Goal: Communication & Community: Answer question/provide support

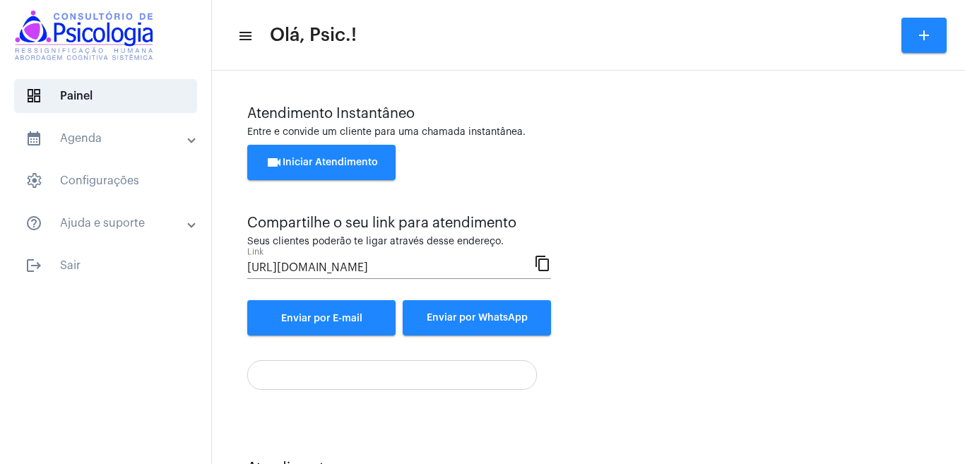
drag, startPoint x: 566, startPoint y: 418, endPoint x: 694, endPoint y: 325, distance: 158.3
click at [569, 416] on div "Atendimento Instantâneo Entre e convide um cliente para uma chamada instantânea…" at bounding box center [588, 299] width 739 height 443
click at [664, 136] on div "Entre e convide um cliente para uma chamada instantânea." at bounding box center [588, 132] width 683 height 11
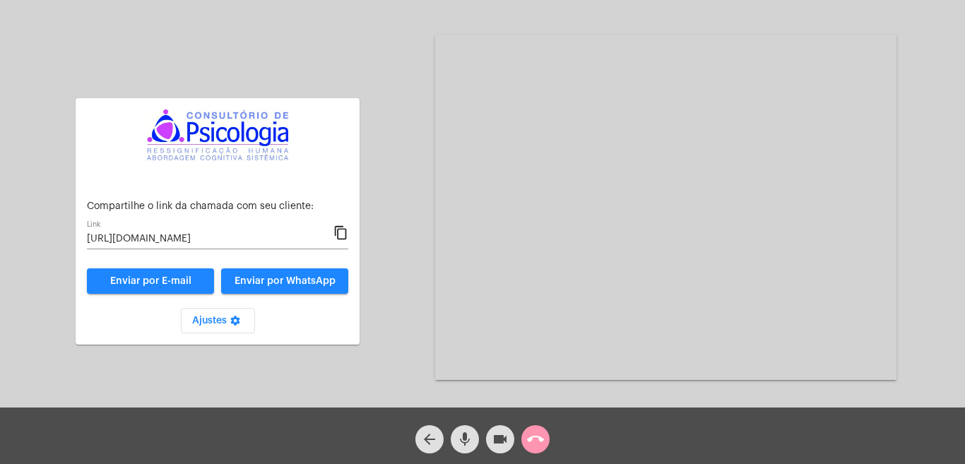
drag, startPoint x: 644, startPoint y: 146, endPoint x: 561, endPoint y: 295, distance: 170.5
click at [642, 153] on video at bounding box center [666, 208] width 462 height 346
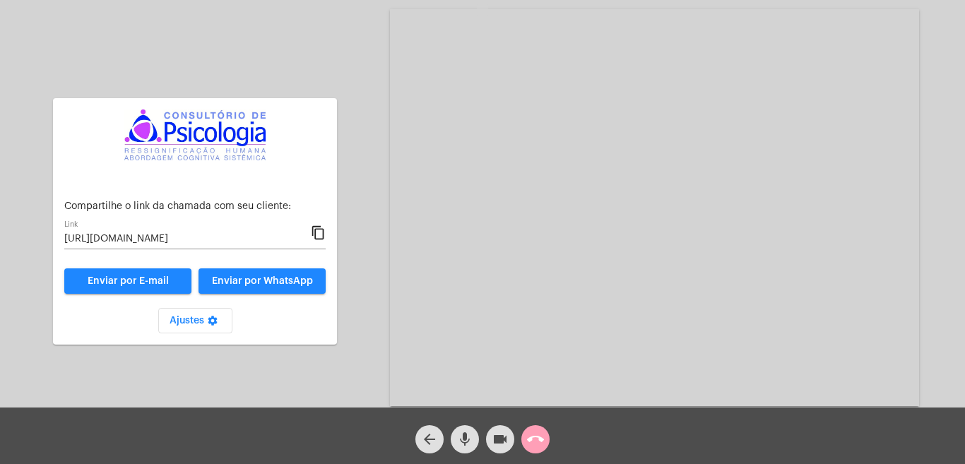
click at [536, 433] on mat-icon "call_end" at bounding box center [535, 439] width 17 height 17
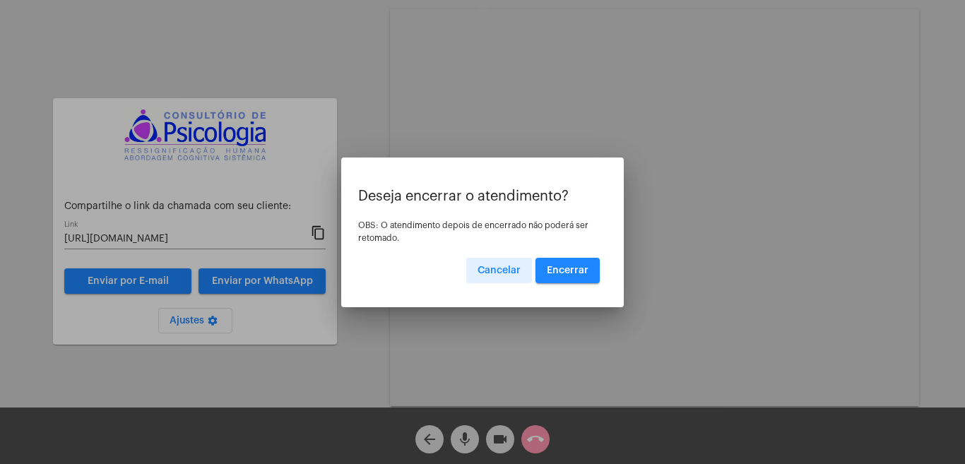
click at [578, 267] on span "Encerrar" at bounding box center [568, 271] width 42 height 10
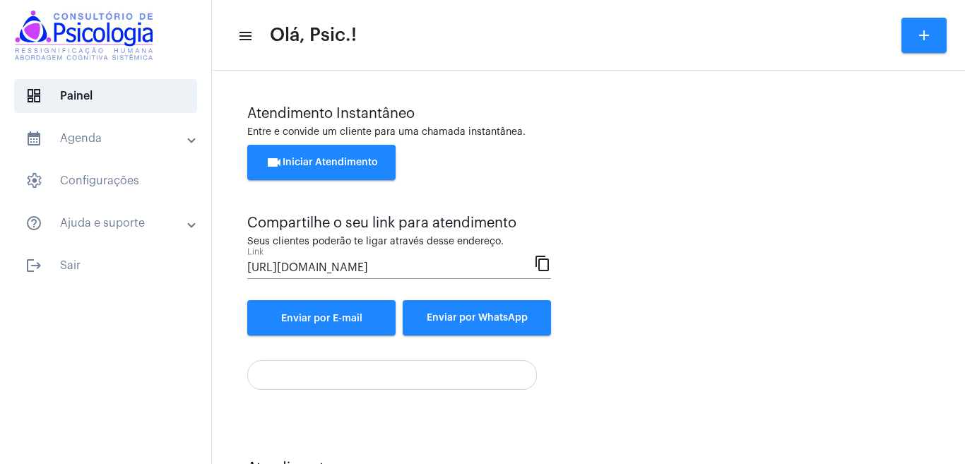
scroll to position [64, 0]
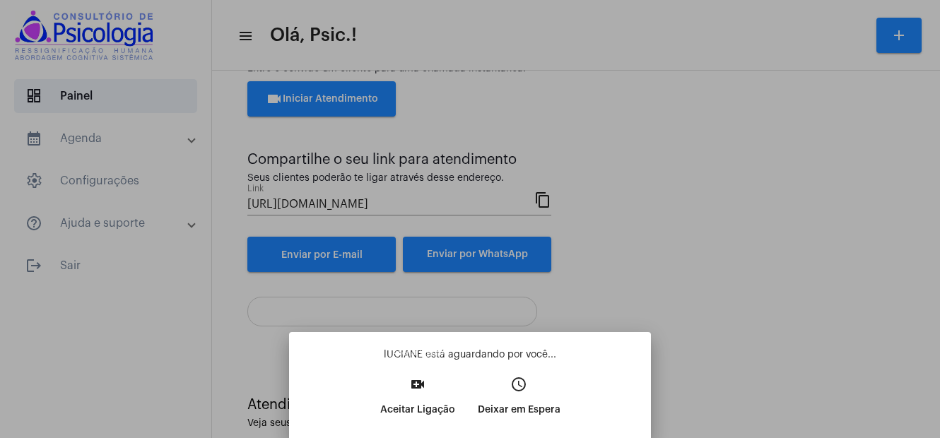
click at [416, 398] on p "Aceitar Ligação" at bounding box center [417, 409] width 75 height 25
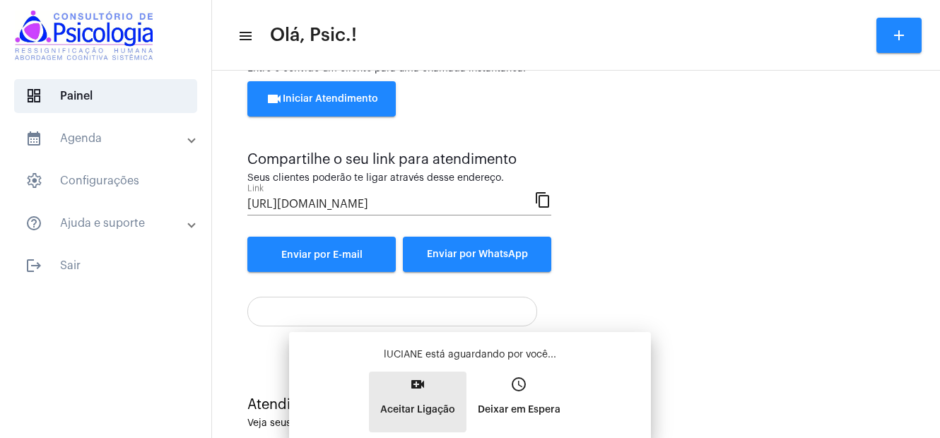
click at [416, 398] on button "video_call Aceitar Ligação" at bounding box center [418, 402] width 98 height 61
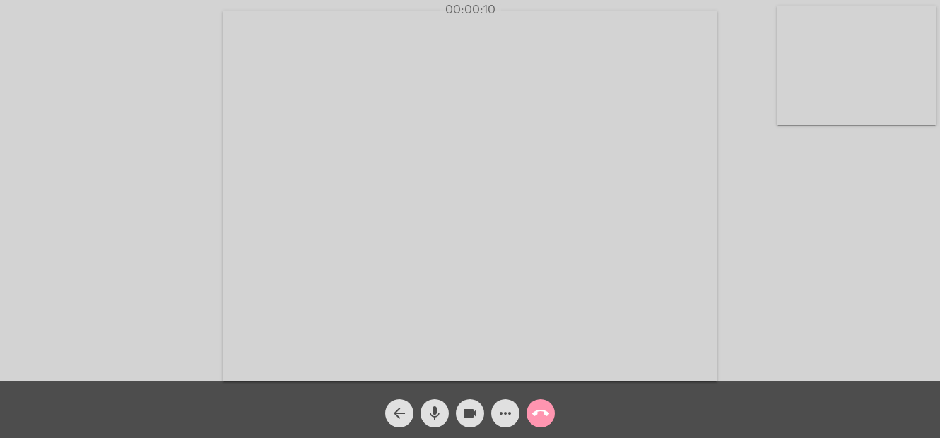
click at [861, 295] on div "Acessando Câmera e Microfone..." at bounding box center [469, 195] width 937 height 382
drag, startPoint x: 883, startPoint y: 254, endPoint x: 939, endPoint y: 270, distance: 58.2
click at [883, 254] on div "Acessando Câmera e Microfone..." at bounding box center [469, 195] width 937 height 382
drag, startPoint x: 873, startPoint y: 292, endPoint x: 886, endPoint y: 325, distance: 35.6
click at [886, 325] on div "Acessando Câmera e Microfone..." at bounding box center [469, 195] width 937 height 382
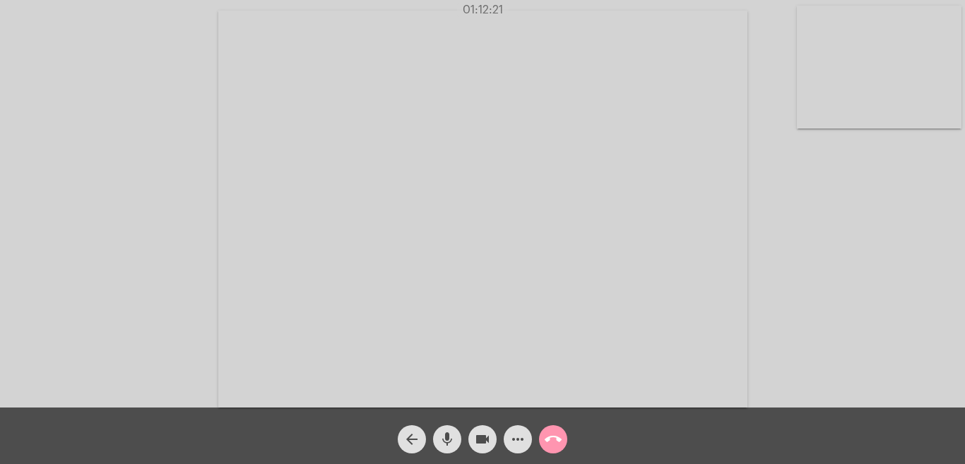
click at [557, 438] on mat-icon "call_end" at bounding box center [553, 439] width 17 height 17
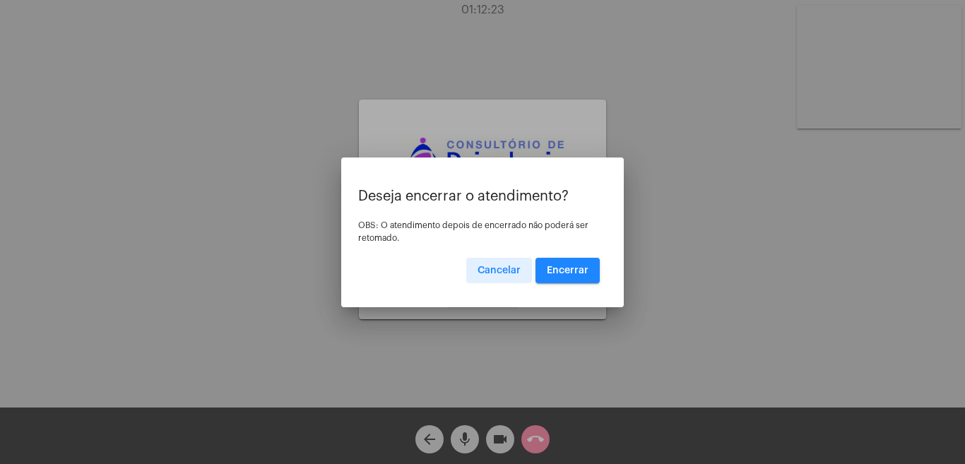
click at [577, 267] on span "Encerrar" at bounding box center [568, 271] width 42 height 10
